Goal: Information Seeking & Learning: Learn about a topic

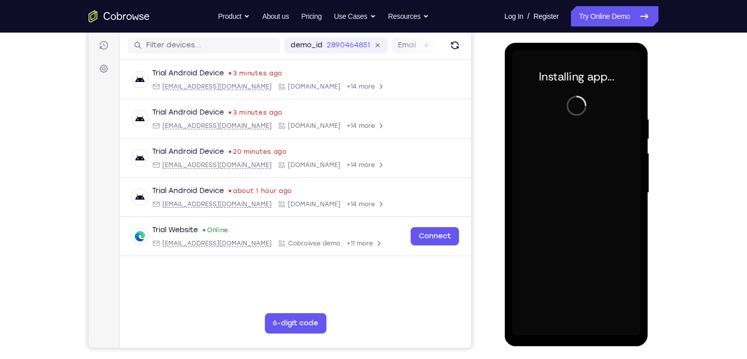
scroll to position [126, 0]
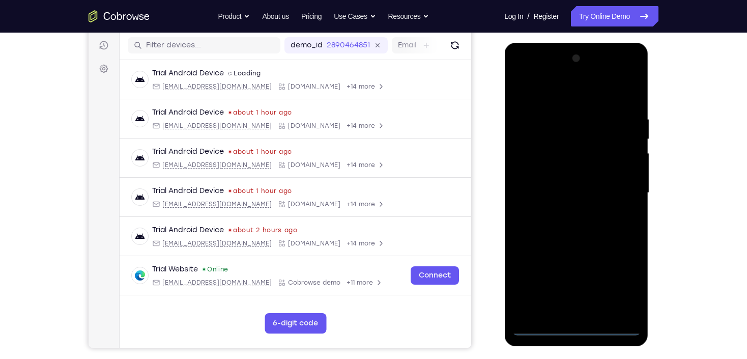
click at [575, 326] on div at bounding box center [576, 192] width 128 height 285
click at [625, 294] on div at bounding box center [576, 192] width 128 height 285
click at [563, 88] on div at bounding box center [576, 192] width 128 height 285
drag, startPoint x: 620, startPoint y: 184, endPoint x: 629, endPoint y: 183, distance: 8.2
click at [621, 184] on div at bounding box center [576, 192] width 128 height 285
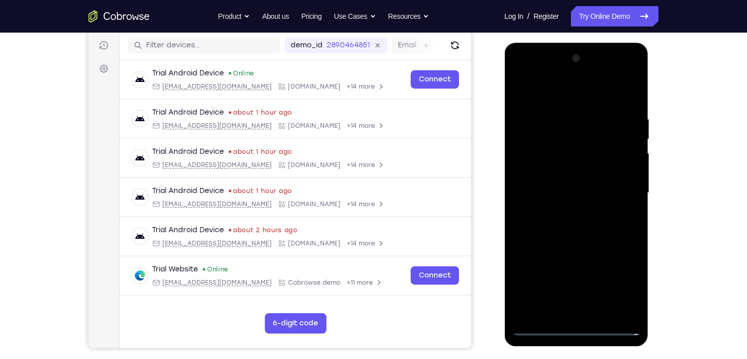
click at [587, 315] on div at bounding box center [576, 192] width 128 height 285
click at [590, 313] on div at bounding box center [576, 192] width 128 height 285
click at [542, 327] on div at bounding box center [576, 192] width 128 height 285
click at [575, 184] on div at bounding box center [576, 192] width 128 height 285
click at [553, 175] on div at bounding box center [576, 192] width 128 height 285
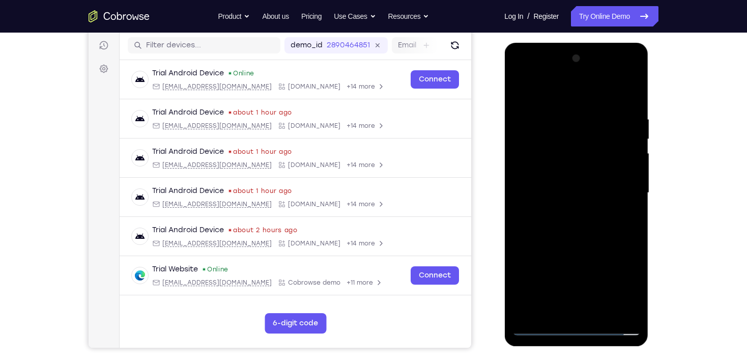
click at [568, 193] on div at bounding box center [576, 192] width 128 height 285
click at [613, 231] on div at bounding box center [576, 192] width 128 height 285
click at [630, 103] on div at bounding box center [576, 192] width 128 height 285
click at [562, 119] on div at bounding box center [576, 192] width 128 height 285
click at [634, 187] on div at bounding box center [576, 192] width 128 height 285
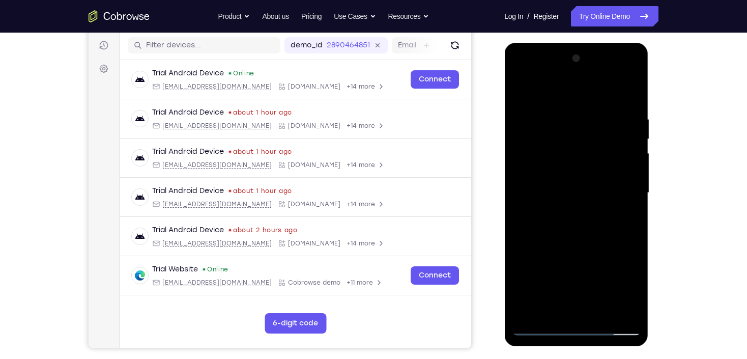
click at [627, 186] on div at bounding box center [576, 192] width 128 height 285
click at [629, 185] on div at bounding box center [576, 192] width 128 height 285
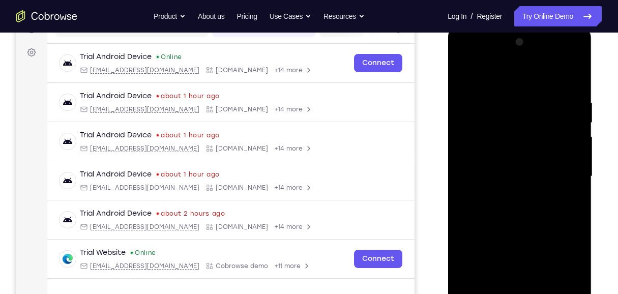
scroll to position [153, 0]
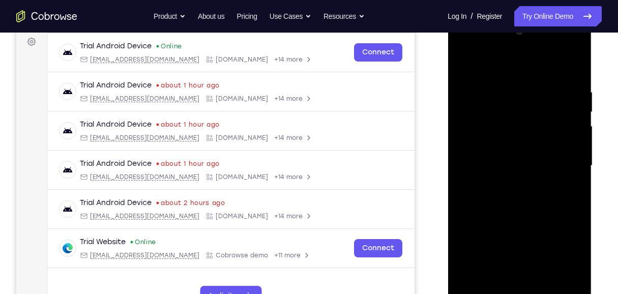
drag, startPoint x: 520, startPoint y: 193, endPoint x: 530, endPoint y: 184, distance: 13.7
click at [525, 203] on div at bounding box center [520, 165] width 128 height 285
click at [571, 72] on div at bounding box center [520, 165] width 128 height 285
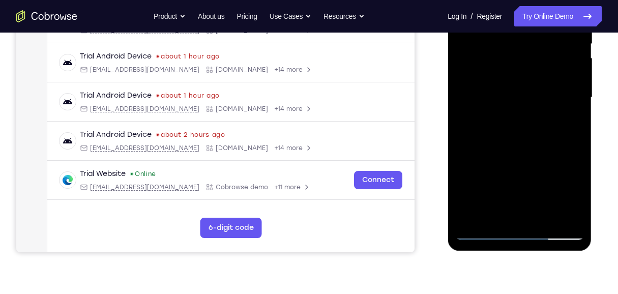
scroll to position [187, 0]
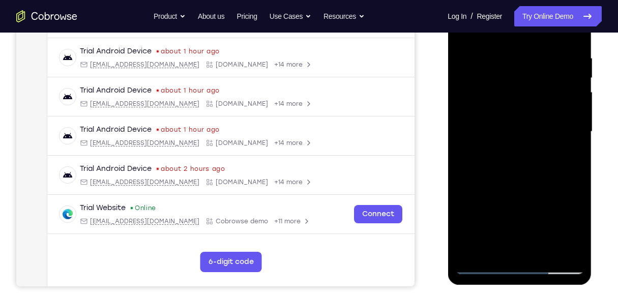
click at [529, 62] on div at bounding box center [520, 131] width 128 height 285
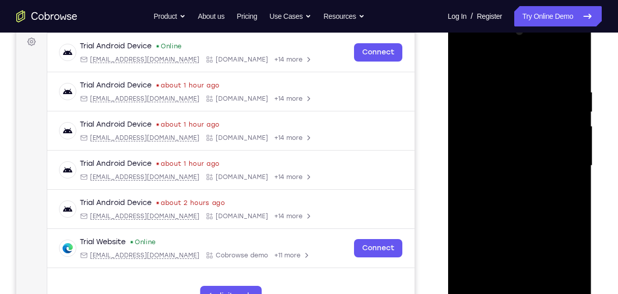
drag, startPoint x: 567, startPoint y: 130, endPoint x: 570, endPoint y: 125, distance: 6.4
click at [568, 130] on div at bounding box center [520, 165] width 128 height 285
click at [573, 125] on div at bounding box center [520, 165] width 128 height 285
click at [570, 68] on div at bounding box center [520, 165] width 128 height 285
click at [547, 288] on div at bounding box center [520, 165] width 128 height 285
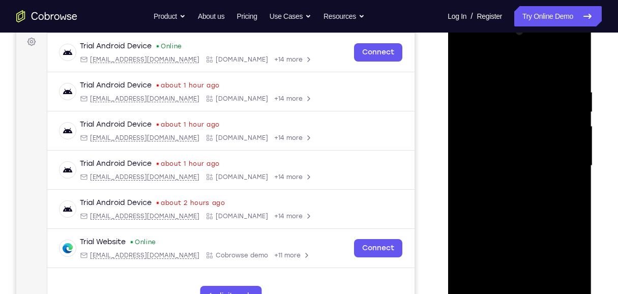
click at [522, 218] on div at bounding box center [520, 165] width 128 height 285
click at [511, 178] on div at bounding box center [520, 165] width 128 height 285
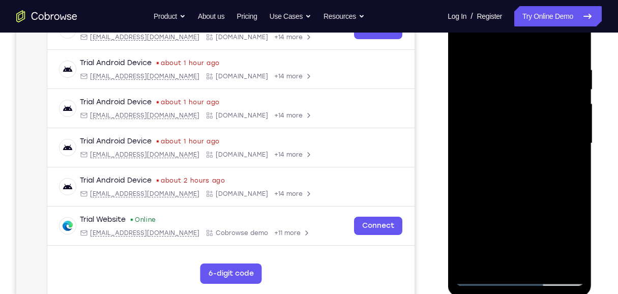
scroll to position [187, 0]
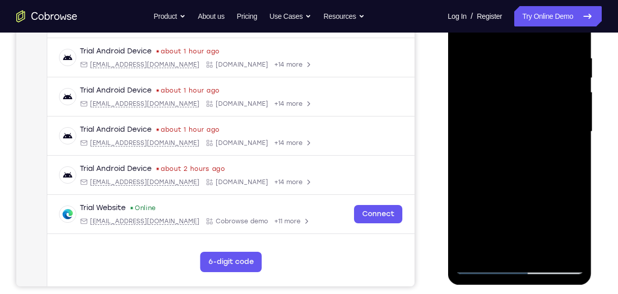
click at [568, 156] on div at bounding box center [520, 131] width 128 height 285
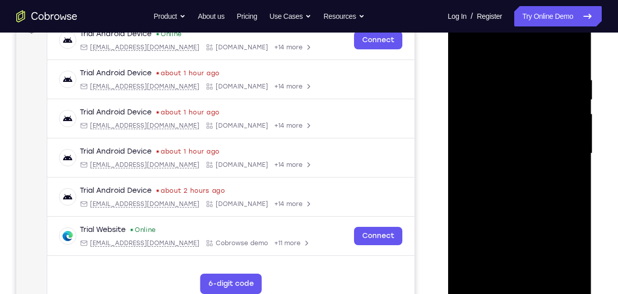
scroll to position [153, 0]
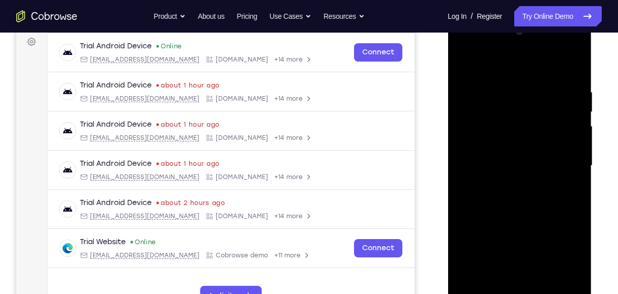
click at [464, 141] on div at bounding box center [520, 165] width 128 height 285
click at [464, 133] on div at bounding box center [520, 165] width 128 height 285
click at [551, 180] on div at bounding box center [520, 165] width 128 height 285
click at [526, 181] on div at bounding box center [520, 165] width 128 height 285
click at [515, 168] on div at bounding box center [520, 165] width 128 height 285
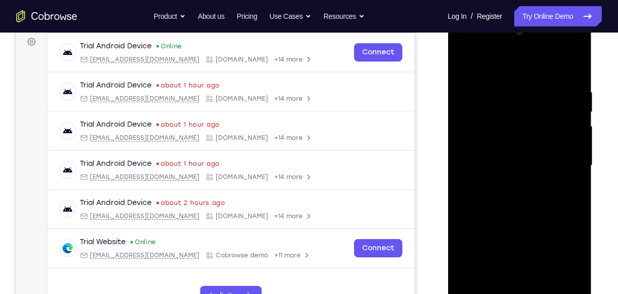
click at [519, 167] on div at bounding box center [520, 165] width 128 height 285
click at [567, 192] on div at bounding box center [520, 165] width 128 height 285
click at [544, 190] on div at bounding box center [520, 165] width 128 height 285
click at [534, 178] on div at bounding box center [520, 165] width 128 height 285
click at [524, 161] on div at bounding box center [520, 165] width 128 height 285
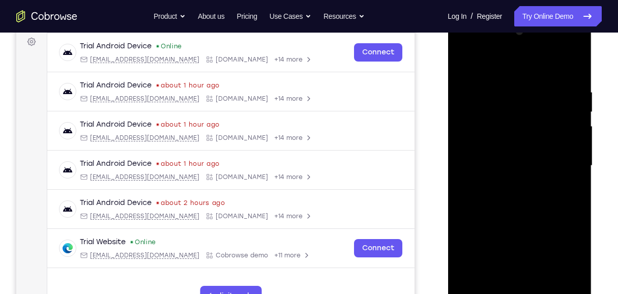
click at [466, 222] on div at bounding box center [520, 165] width 128 height 285
click at [530, 138] on div at bounding box center [520, 165] width 128 height 285
click at [547, 287] on div at bounding box center [520, 165] width 128 height 285
click at [520, 77] on div at bounding box center [520, 165] width 128 height 285
click at [466, 64] on div at bounding box center [520, 165] width 128 height 285
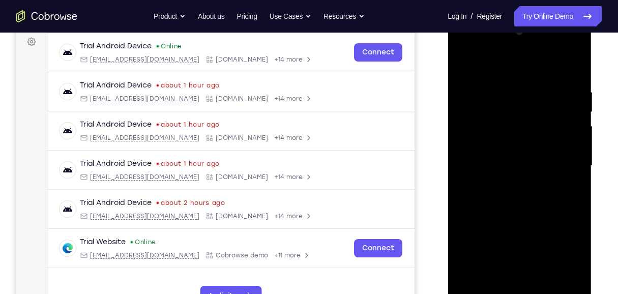
scroll to position [221, 0]
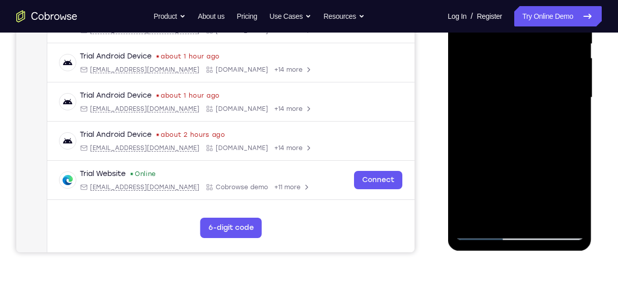
click at [546, 218] on div at bounding box center [520, 97] width 128 height 285
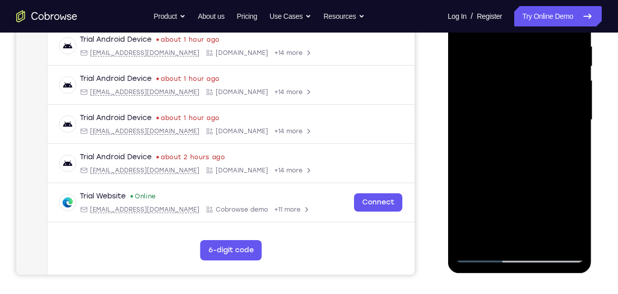
scroll to position [187, 0]
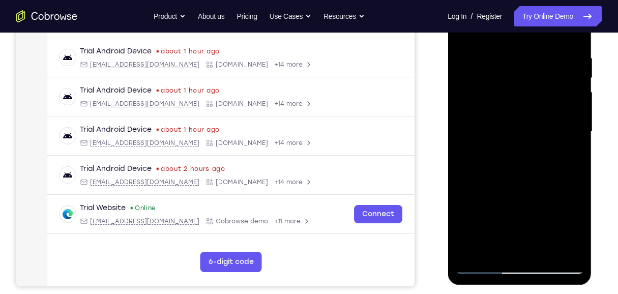
click at [520, 45] on div at bounding box center [520, 131] width 128 height 285
click at [515, 119] on div at bounding box center [520, 131] width 128 height 285
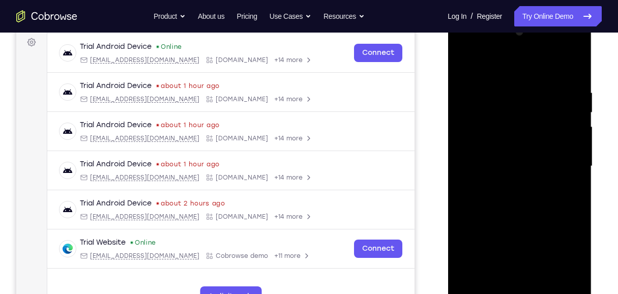
scroll to position [119, 0]
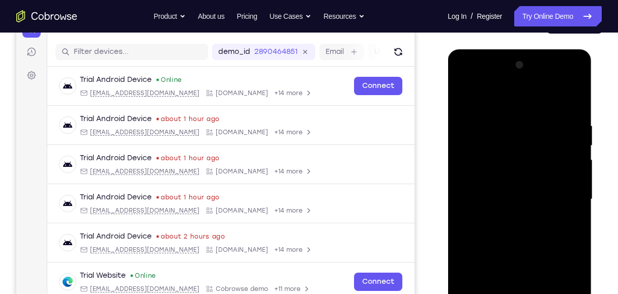
click at [461, 99] on div at bounding box center [520, 199] width 128 height 285
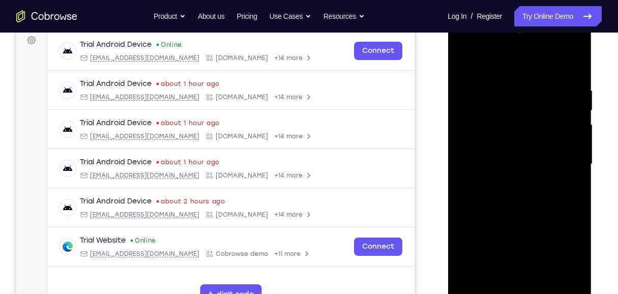
scroll to position [153, 0]
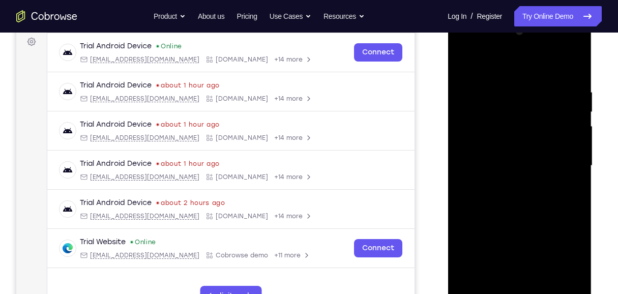
drag, startPoint x: 535, startPoint y: 86, endPoint x: 546, endPoint y: 221, distance: 135.3
click at [546, 221] on div at bounding box center [520, 165] width 128 height 285
click at [507, 94] on div at bounding box center [520, 165] width 128 height 285
click at [575, 150] on div at bounding box center [520, 165] width 128 height 285
click at [561, 142] on div at bounding box center [520, 165] width 128 height 285
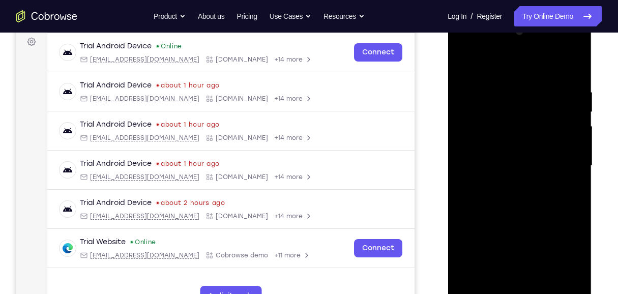
click at [561, 142] on div at bounding box center [520, 165] width 128 height 285
click at [499, 149] on div at bounding box center [520, 165] width 128 height 285
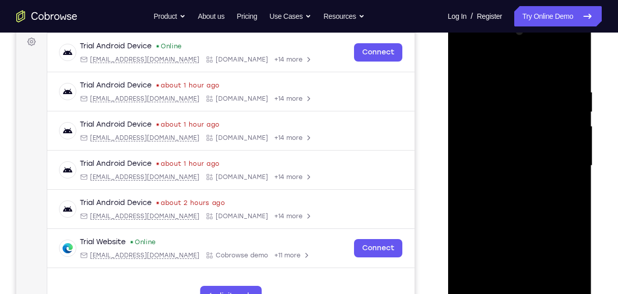
click at [573, 65] on div at bounding box center [520, 165] width 128 height 285
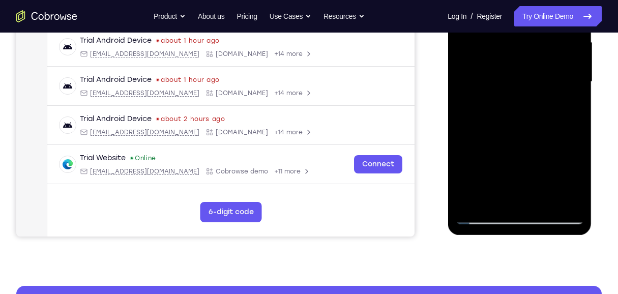
scroll to position [221, 0]
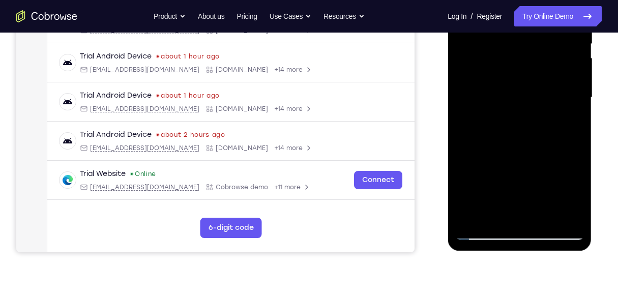
click at [546, 217] on div at bounding box center [520, 97] width 128 height 285
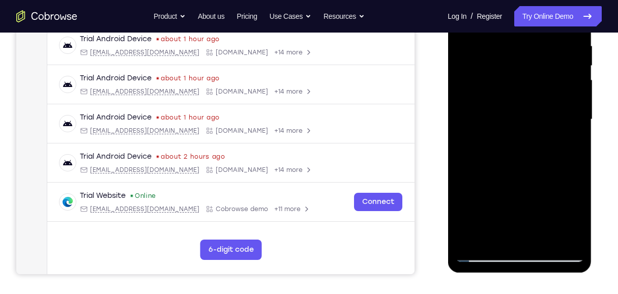
scroll to position [187, 0]
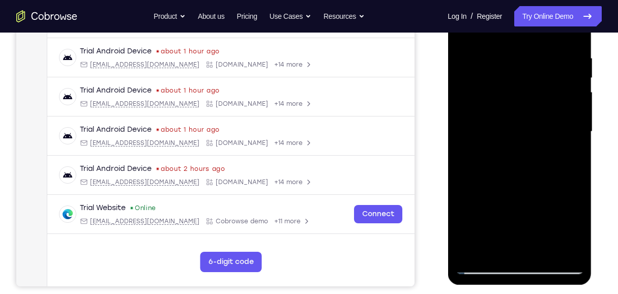
click at [518, 44] on div at bounding box center [520, 131] width 128 height 285
click at [475, 43] on div at bounding box center [520, 131] width 128 height 285
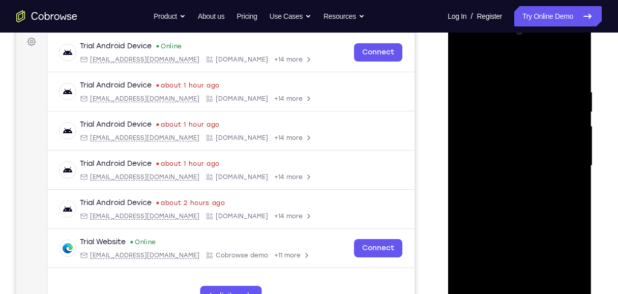
click at [465, 62] on div at bounding box center [520, 165] width 128 height 285
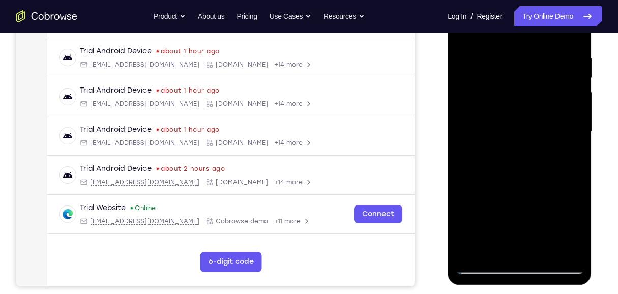
drag, startPoint x: 510, startPoint y: 68, endPoint x: 512, endPoint y: 214, distance: 145.6
click at [511, 214] on div at bounding box center [520, 131] width 128 height 285
click at [492, 251] on div at bounding box center [520, 131] width 128 height 285
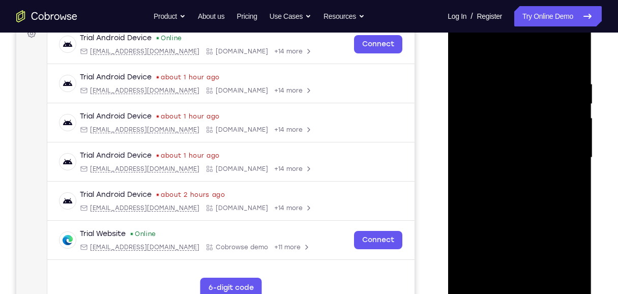
scroll to position [153, 0]
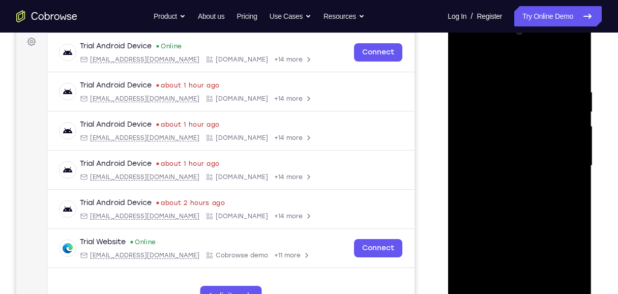
click at [506, 64] on div at bounding box center [520, 165] width 128 height 285
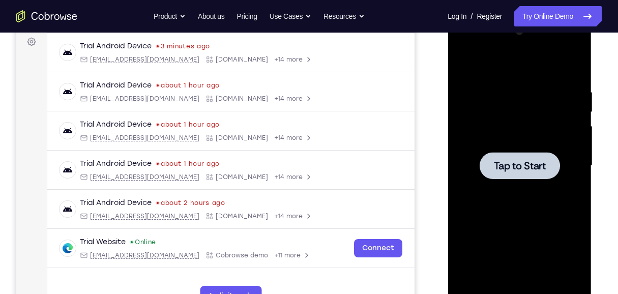
click at [500, 128] on div at bounding box center [520, 165] width 128 height 285
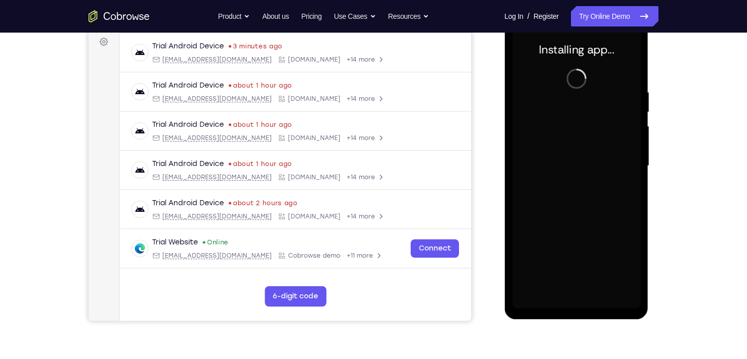
scroll to position [112, 0]
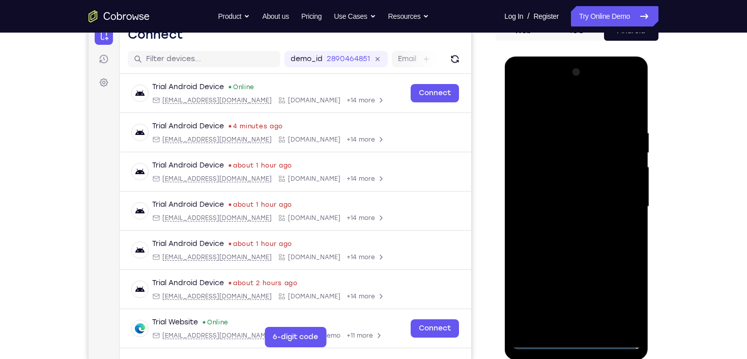
click at [574, 342] on div at bounding box center [576, 206] width 128 height 285
drag, startPoint x: 621, startPoint y: 298, endPoint x: 641, endPoint y: 292, distance: 20.9
click at [621, 298] on div at bounding box center [576, 206] width 128 height 285
click at [558, 110] on div at bounding box center [576, 206] width 128 height 285
click at [618, 200] on div at bounding box center [576, 206] width 128 height 285
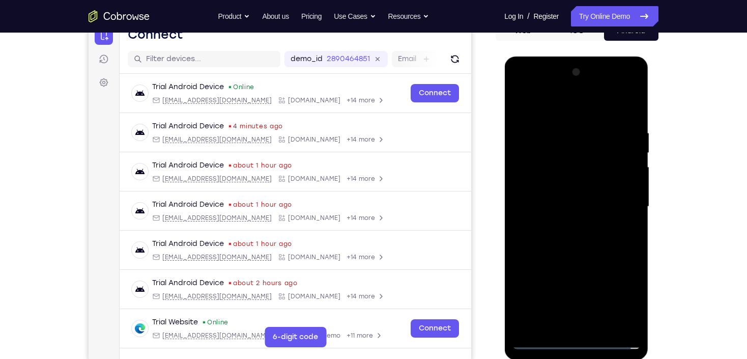
click at [565, 227] on div at bounding box center [576, 206] width 128 height 285
click at [565, 199] on div at bounding box center [576, 206] width 128 height 285
click at [560, 185] on div at bounding box center [576, 206] width 128 height 285
click at [565, 206] on div at bounding box center [576, 206] width 128 height 285
click at [557, 249] on div at bounding box center [576, 206] width 128 height 285
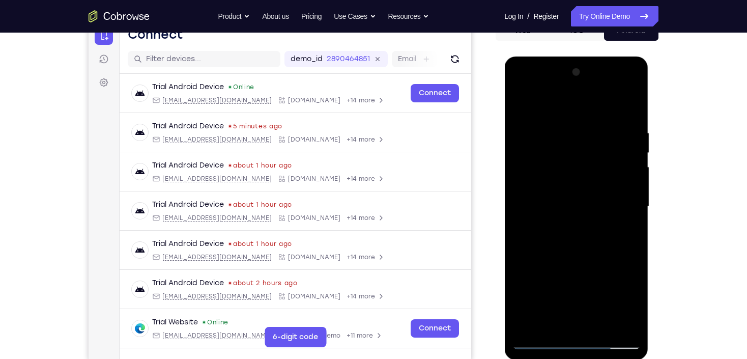
drag, startPoint x: 598, startPoint y: 257, endPoint x: 609, endPoint y: 163, distance: 94.3
click at [609, 163] on div at bounding box center [576, 206] width 128 height 285
click at [596, 328] on div at bounding box center [576, 206] width 128 height 285
drag, startPoint x: 565, startPoint y: 106, endPoint x: 574, endPoint y: 68, distance: 39.6
click at [573, 56] on html "Online web based iOS Simulators and Android Emulators. Run iPhone, iPad, Mobile…" at bounding box center [576, 208] width 145 height 305
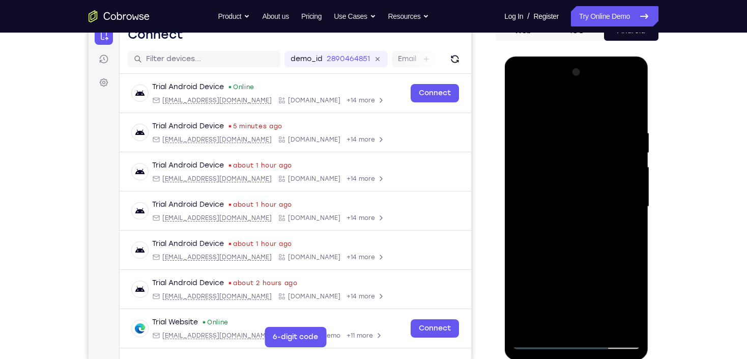
click at [586, 262] on div at bounding box center [576, 206] width 128 height 285
click at [576, 120] on div at bounding box center [576, 206] width 128 height 285
click at [625, 117] on div at bounding box center [576, 206] width 128 height 285
click at [585, 128] on div at bounding box center [576, 206] width 128 height 285
click at [522, 106] on div at bounding box center [576, 206] width 128 height 285
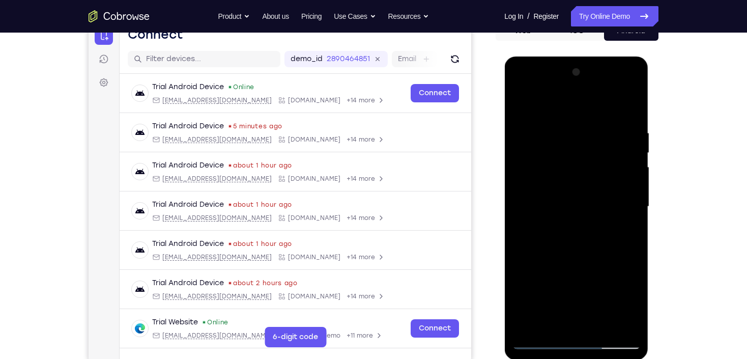
click at [522, 106] on div at bounding box center [576, 206] width 128 height 285
drag, startPoint x: 570, startPoint y: 117, endPoint x: 582, endPoint y: 271, distance: 155.2
click at [576, 304] on div at bounding box center [576, 206] width 128 height 285
drag, startPoint x: 584, startPoint y: 120, endPoint x: 592, endPoint y: 275, distance: 156.0
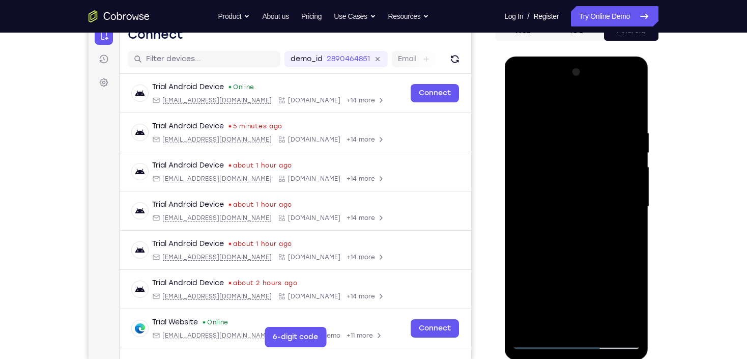
click at [592, 275] on div at bounding box center [576, 206] width 128 height 285
click at [568, 122] on div at bounding box center [576, 206] width 128 height 285
click at [634, 111] on div at bounding box center [576, 206] width 128 height 285
drag, startPoint x: 618, startPoint y: 267, endPoint x: 625, endPoint y: 180, distance: 87.3
click at [625, 180] on div at bounding box center [576, 206] width 128 height 285
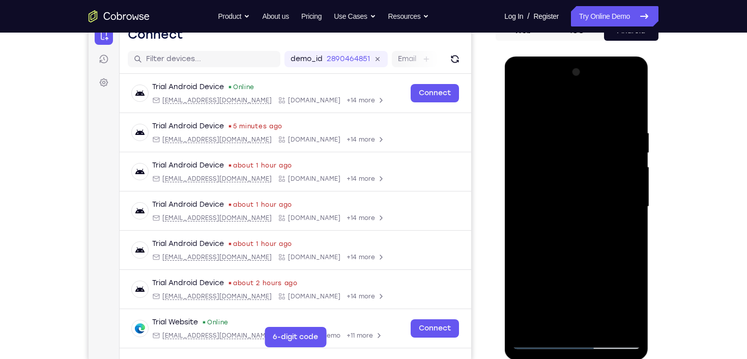
drag, startPoint x: 622, startPoint y: 193, endPoint x: 610, endPoint y: 333, distance: 141.0
click at [610, 333] on div at bounding box center [576, 206] width 128 height 285
click at [594, 121] on div at bounding box center [576, 206] width 128 height 285
click at [634, 214] on div at bounding box center [576, 206] width 128 height 285
click at [630, 213] on div at bounding box center [576, 206] width 128 height 285
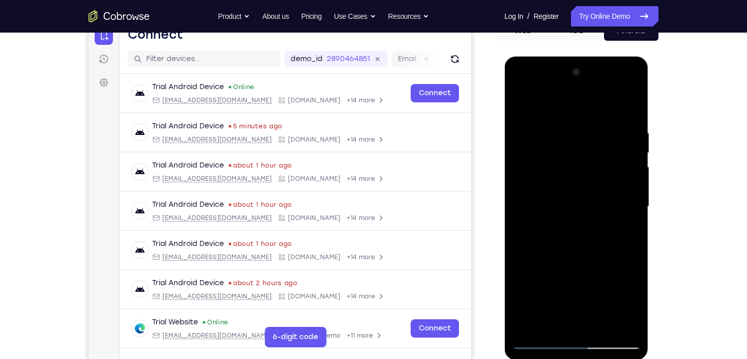
click at [620, 169] on div at bounding box center [576, 206] width 128 height 285
click at [632, 175] on div at bounding box center [576, 206] width 128 height 285
click at [629, 172] on div at bounding box center [576, 206] width 128 height 285
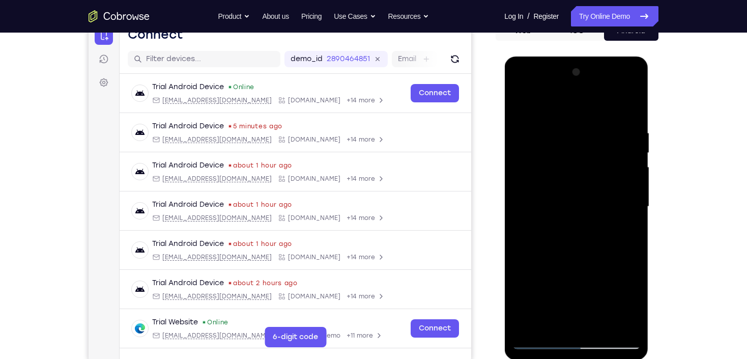
click at [629, 172] on div at bounding box center [576, 206] width 128 height 285
click at [628, 172] on div at bounding box center [576, 206] width 128 height 285
click at [626, 171] on div at bounding box center [576, 206] width 128 height 285
click at [623, 178] on div at bounding box center [576, 206] width 128 height 285
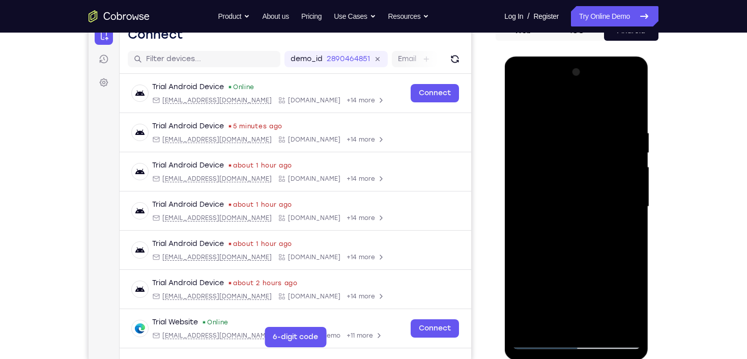
click at [627, 180] on div at bounding box center [576, 206] width 128 height 285
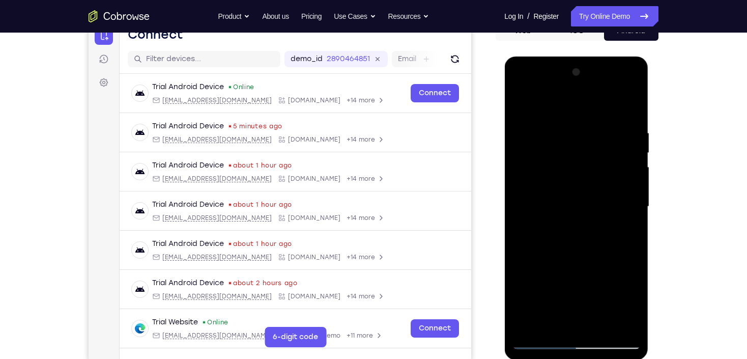
drag, startPoint x: 627, startPoint y: 180, endPoint x: 1008, endPoint y: 251, distance: 387.4
click at [504, 196] on html "Online web based iOS Simulators and Android Emulators. Run iPhone, iPad, Mobile…" at bounding box center [576, 208] width 145 height 305
click at [617, 178] on div at bounding box center [576, 206] width 128 height 285
click at [618, 181] on div at bounding box center [576, 206] width 128 height 285
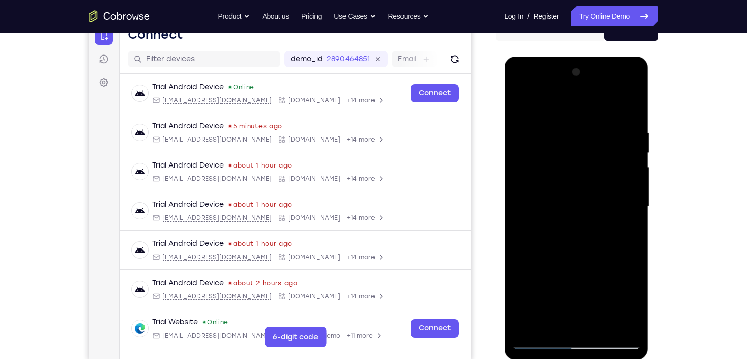
click at [616, 202] on div at bounding box center [576, 206] width 128 height 285
click at [616, 201] on div at bounding box center [576, 206] width 128 height 285
click at [624, 199] on div at bounding box center [576, 206] width 128 height 285
click at [624, 198] on div at bounding box center [576, 206] width 128 height 285
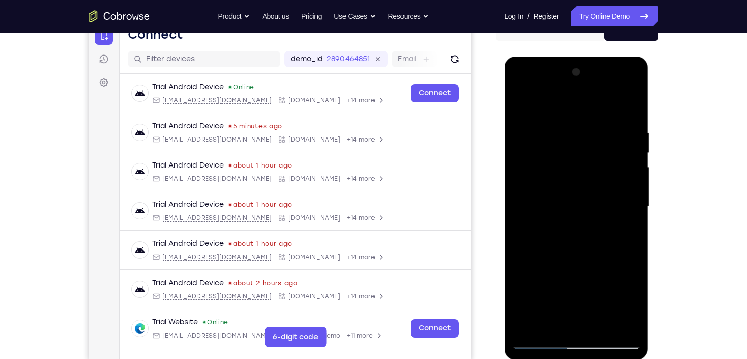
click at [624, 198] on div at bounding box center [576, 206] width 128 height 285
drag, startPoint x: 627, startPoint y: 190, endPoint x: 430, endPoint y: 208, distance: 197.8
click at [504, 208] on html "Online web based iOS Simulators and Android Emulators. Run iPhone, iPad, Mobile…" at bounding box center [576, 208] width 145 height 305
click at [627, 199] on div at bounding box center [576, 206] width 128 height 285
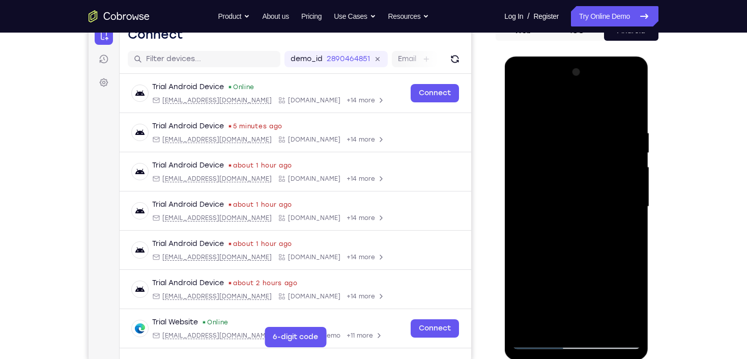
click at [627, 199] on div at bounding box center [576, 206] width 128 height 285
click at [627, 200] on div at bounding box center [576, 206] width 128 height 285
click at [629, 107] on div at bounding box center [576, 206] width 128 height 285
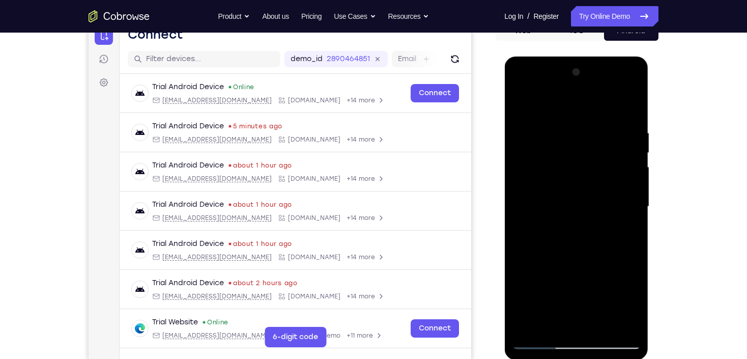
click at [600, 326] on div at bounding box center [576, 206] width 128 height 285
click at [524, 100] on div at bounding box center [576, 206] width 128 height 285
drag, startPoint x: 597, startPoint y: 112, endPoint x: 490, endPoint y: 129, distance: 108.8
click at [504, 129] on html "Online web based iOS Simulators and Android Emulators. Run iPhone, iPad, Mobile…" at bounding box center [576, 208] width 145 height 305
drag, startPoint x: 629, startPoint y: 130, endPoint x: 524, endPoint y: 125, distance: 104.4
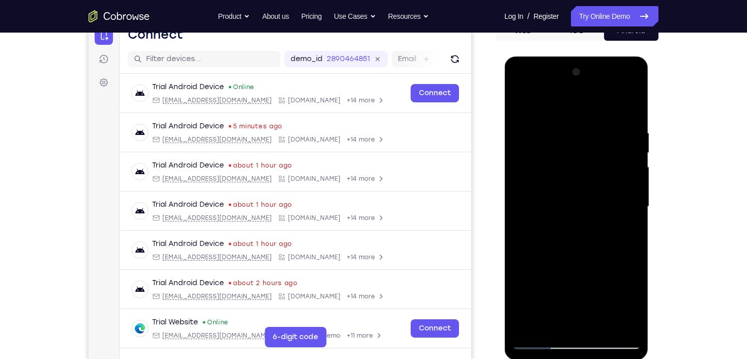
click at [524, 125] on div at bounding box center [576, 206] width 128 height 285
drag, startPoint x: 632, startPoint y: 134, endPoint x: 556, endPoint y: 137, distance: 76.4
click at [556, 137] on div at bounding box center [576, 206] width 128 height 285
drag, startPoint x: 627, startPoint y: 122, endPoint x: 493, endPoint y: 137, distance: 135.3
click at [504, 137] on html "Online web based iOS Simulators and Android Emulators. Run iPhone, iPad, Mobile…" at bounding box center [576, 208] width 145 height 305
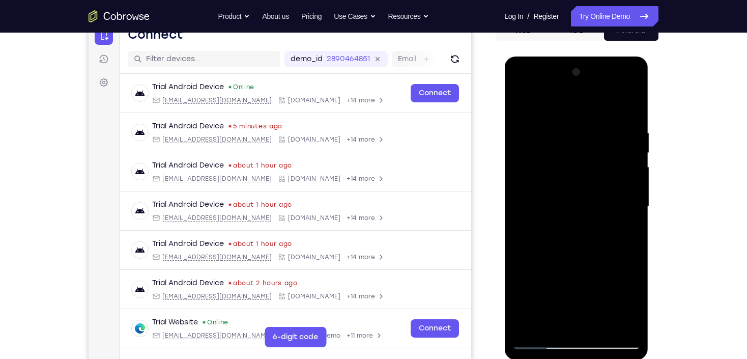
click at [627, 126] on div at bounding box center [576, 206] width 128 height 285
click at [550, 110] on div at bounding box center [576, 206] width 128 height 285
